Goal: Entertainment & Leisure: Consume media (video, audio)

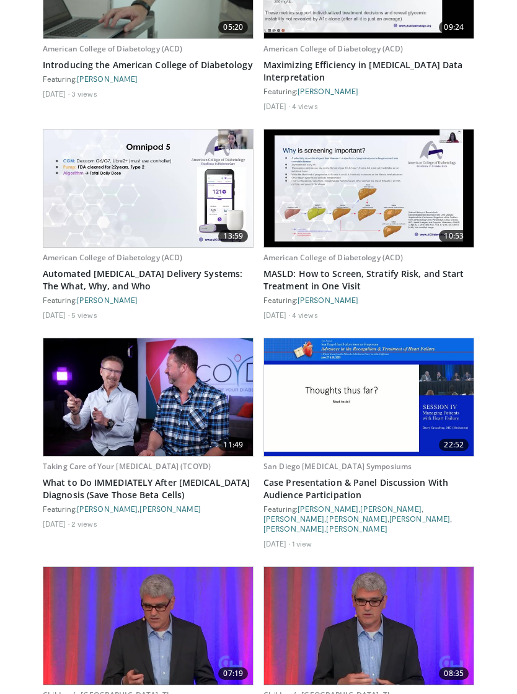
scroll to position [5003, 0]
click at [389, 170] on img at bounding box center [369, 189] width 210 height 118
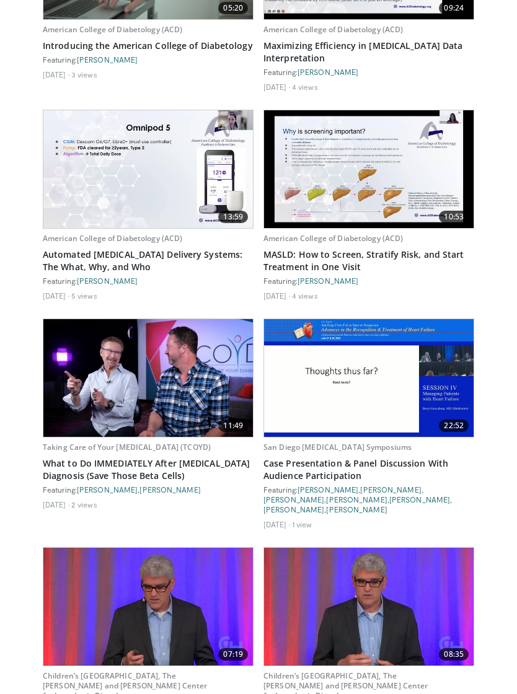
click at [392, 119] on img at bounding box center [369, 169] width 210 height 118
click at [389, 133] on img at bounding box center [369, 169] width 210 height 118
click at [396, 249] on link "MASLD: How to Screen, Stratify Risk, and Start Treatment in One Visit" at bounding box center [368, 261] width 211 height 25
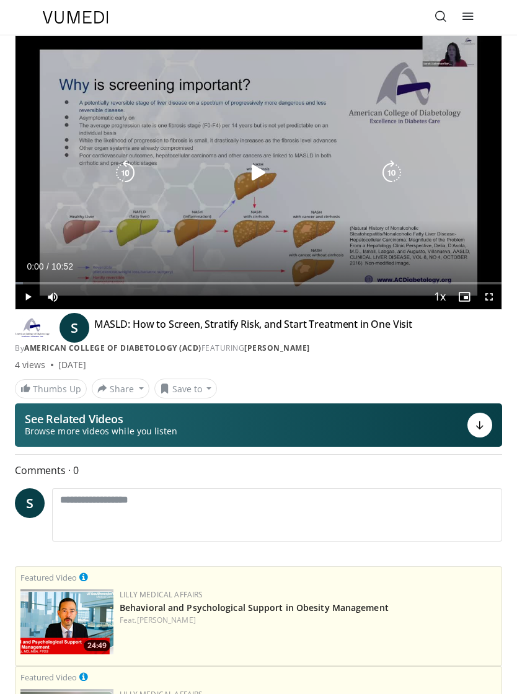
click at [267, 179] on icon "Video Player" at bounding box center [258, 173] width 25 height 25
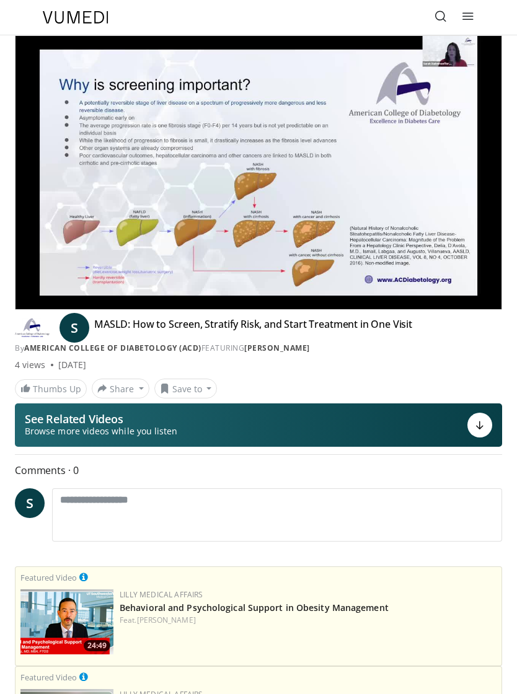
click at [399, 350] on div "By American College of Diabetology (ACD) FEATURING Sarah Dudenhoeffer" at bounding box center [258, 348] width 487 height 11
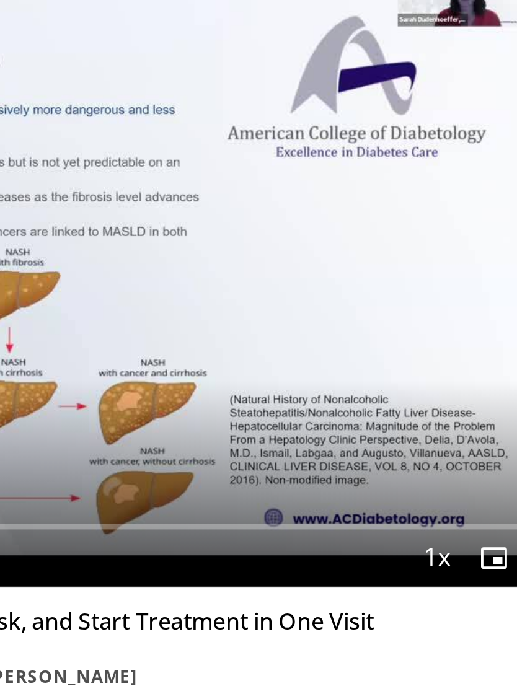
click at [152, 197] on div "10 seconds Tap to unmute" at bounding box center [258, 172] width 486 height 273
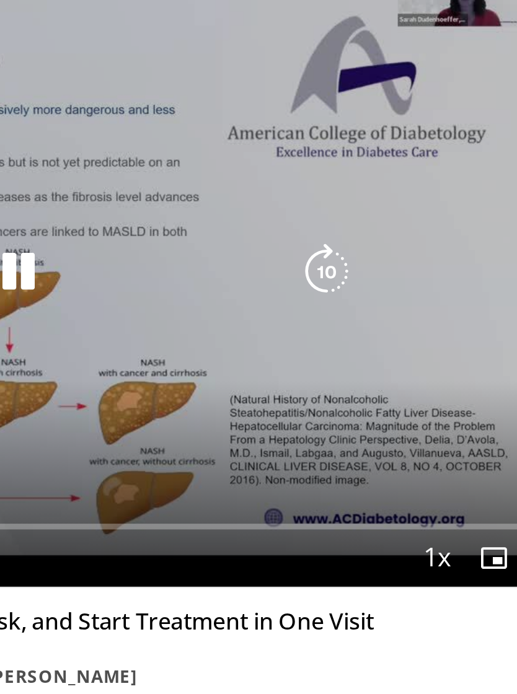
click at [246, 161] on icon "Video Player" at bounding box center [258, 173] width 25 height 25
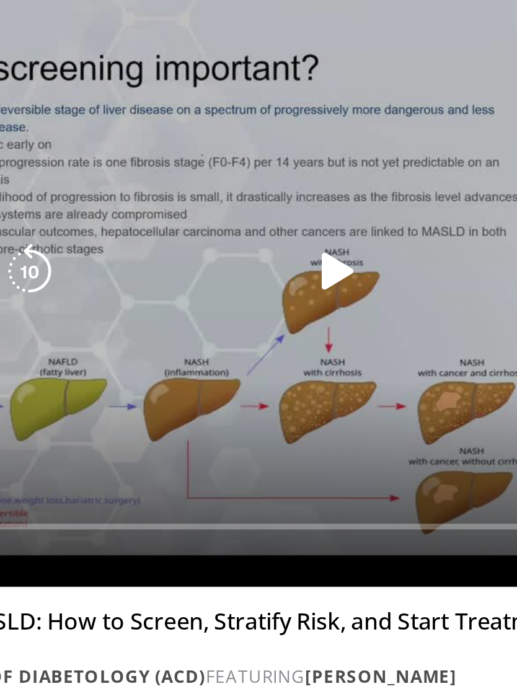
click at [113, 161] on icon "Video Player" at bounding box center [125, 173] width 25 height 25
click at [246, 161] on icon "Video Player" at bounding box center [258, 173] width 25 height 25
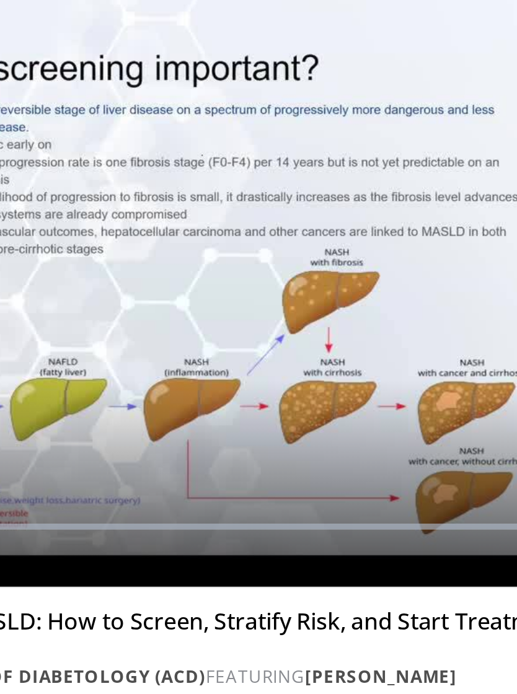
click at [113, 161] on icon "Video Player" at bounding box center [125, 173] width 25 height 25
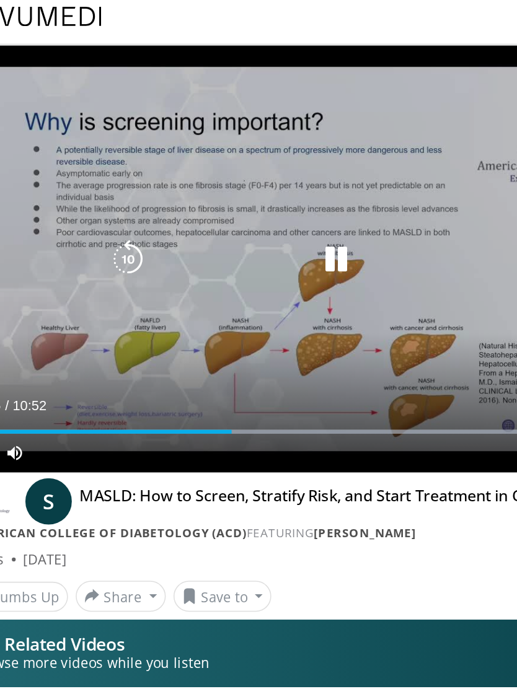
click at [113, 168] on icon "Video Player" at bounding box center [125, 173] width 25 height 25
click at [246, 166] on icon "Video Player" at bounding box center [258, 173] width 25 height 25
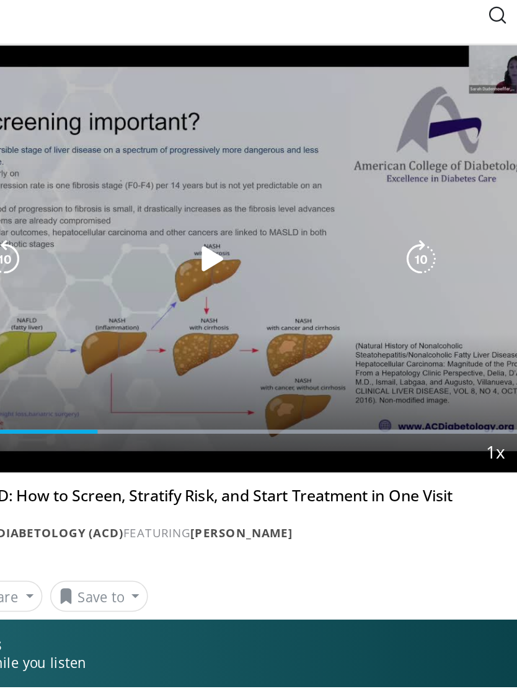
click at [246, 170] on icon "Video Player" at bounding box center [258, 173] width 25 height 25
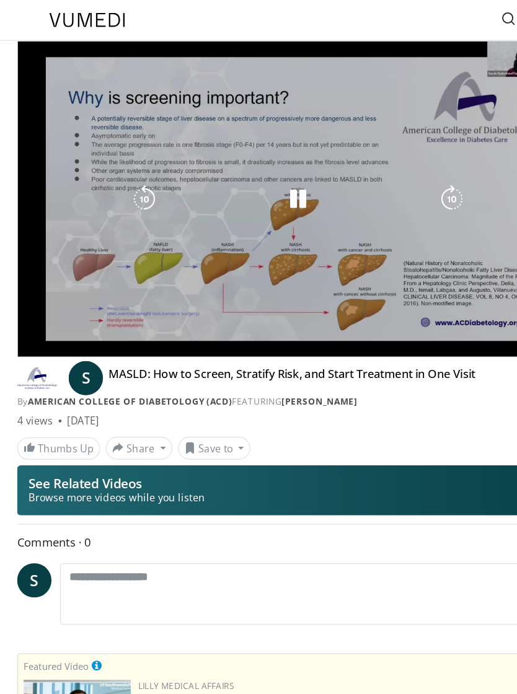
click at [384, 376] on div "S MASLD: How to Screen, Stratify Risk, and Start Treatment in One Visit By Amer…" at bounding box center [258, 354] width 487 height 89
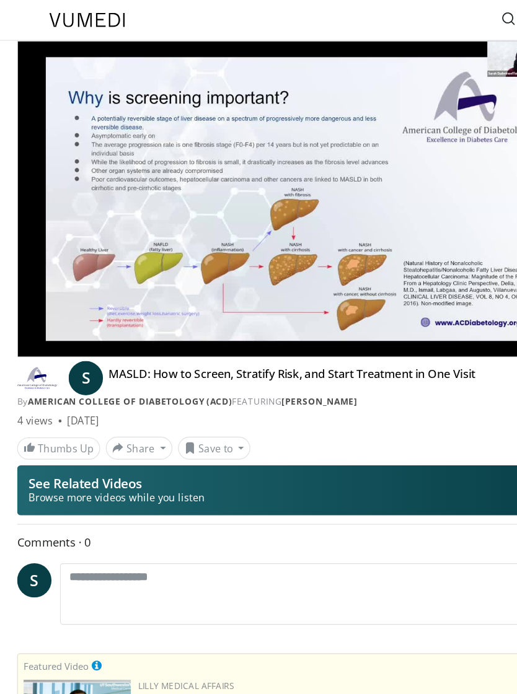
click at [313, 339] on div "S MASLD: How to Screen, Stratify Risk, and Start Treatment in One Visit By Amer…" at bounding box center [258, 336] width 487 height 36
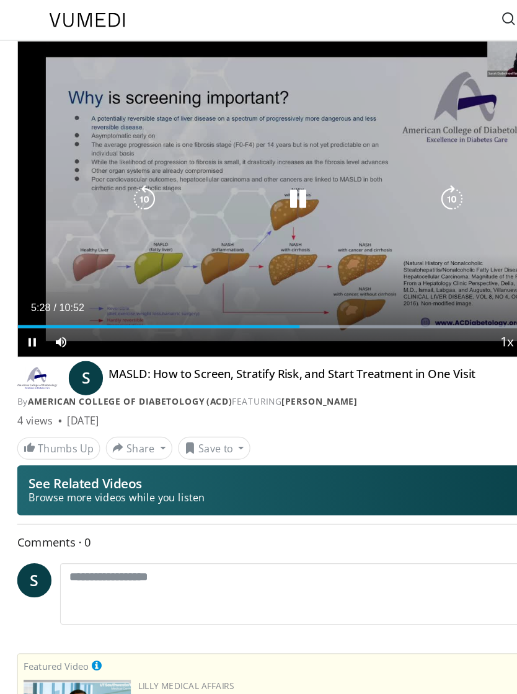
click at [131, 177] on icon "Video Player" at bounding box center [125, 173] width 25 height 25
click at [126, 177] on icon "Video Player" at bounding box center [125, 173] width 25 height 25
click at [130, 175] on icon "Video Player" at bounding box center [125, 173] width 25 height 25
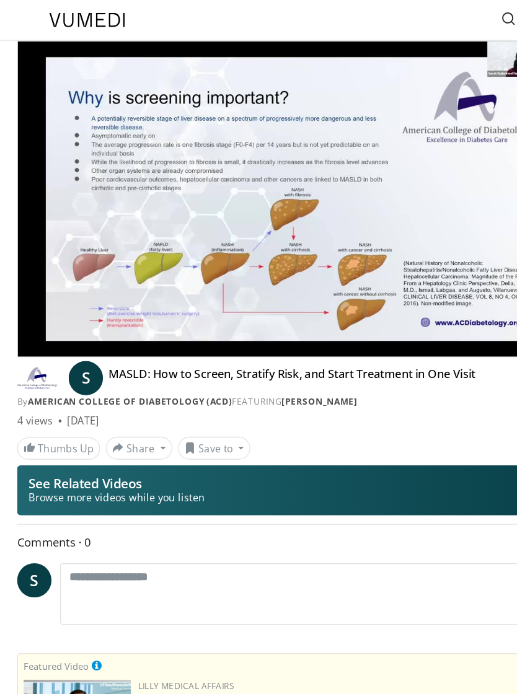
click at [322, 413] on button "See Related Videos Browse more videos while you listen" at bounding box center [258, 425] width 487 height 43
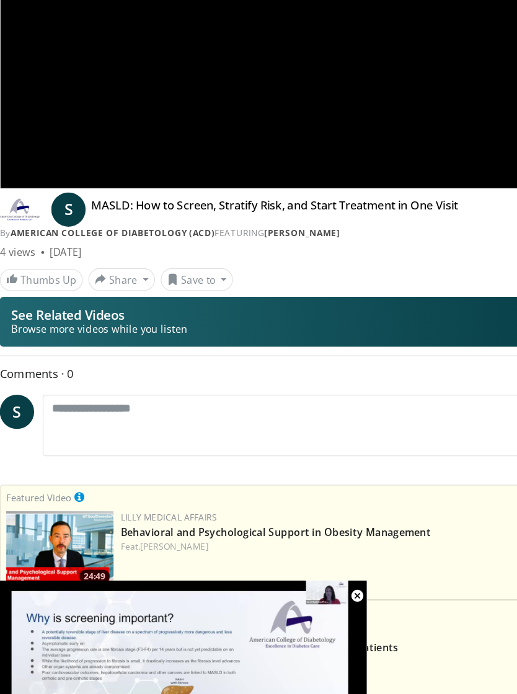
scroll to position [143, 0]
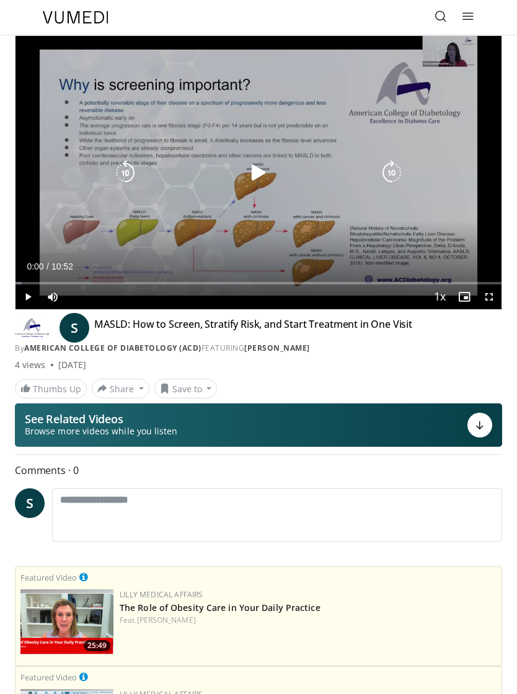
click at [263, 173] on icon "Video Player" at bounding box center [258, 173] width 25 height 25
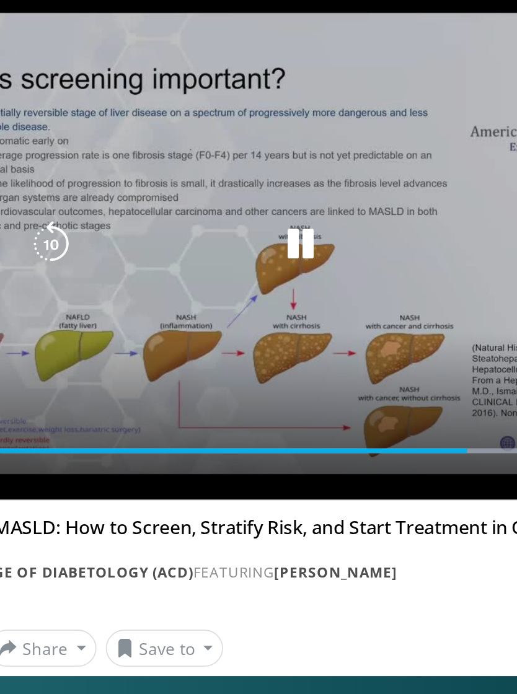
click at [218, 210] on div "10 seconds Tap to unmute" at bounding box center [258, 172] width 486 height 273
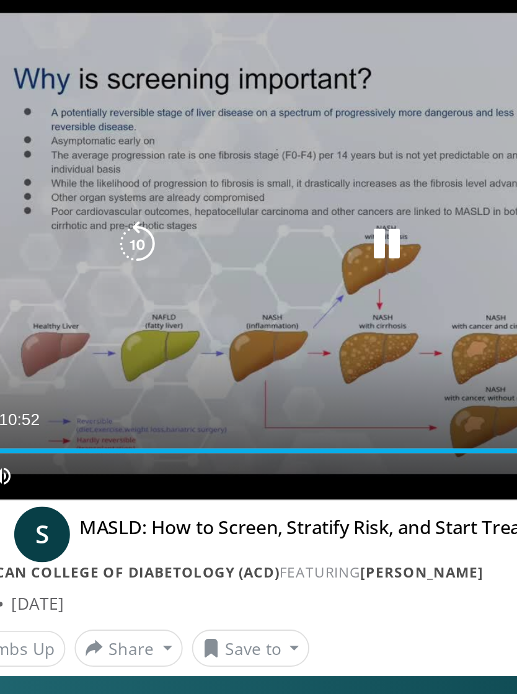
click at [250, 78] on div "10 seconds Tap to unmute" at bounding box center [258, 172] width 486 height 273
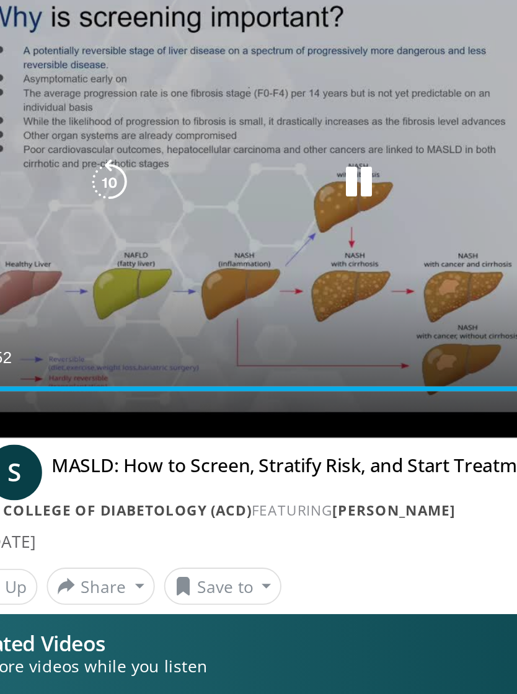
click at [259, 169] on div "10 seconds Tap to unmute" at bounding box center [258, 172] width 486 height 273
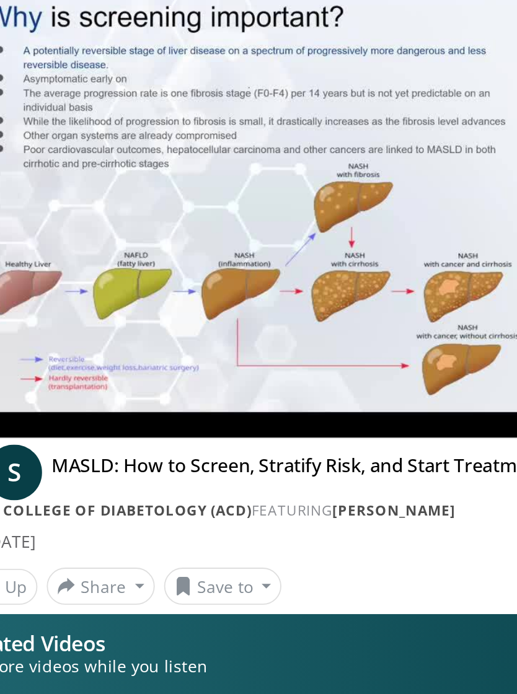
click at [235, 36] on div "10 seconds Tap to unmute" at bounding box center [258, 172] width 486 height 273
